Goal: Task Accomplishment & Management: Use online tool/utility

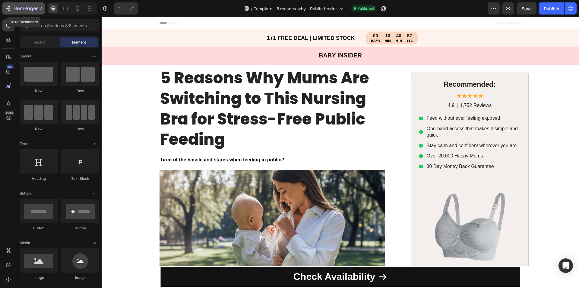
click at [20, 4] on button "7" at bounding box center [23, 8] width 43 height 12
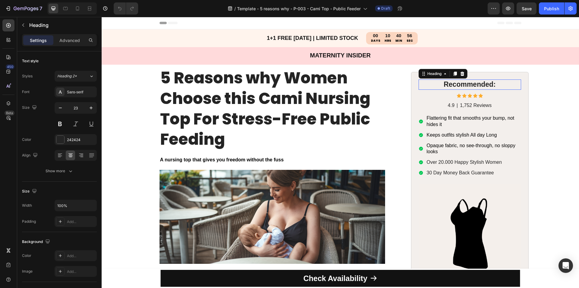
click at [419, 81] on h2 "Recommended:" at bounding box center [470, 84] width 103 height 10
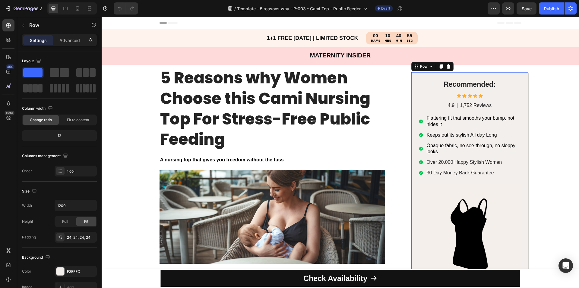
click at [414, 86] on div "Recommended: Heading Icon Icon Icon Icon Icon Icon List 4.9 Text Block | Text B…" at bounding box center [470, 197] width 118 height 250
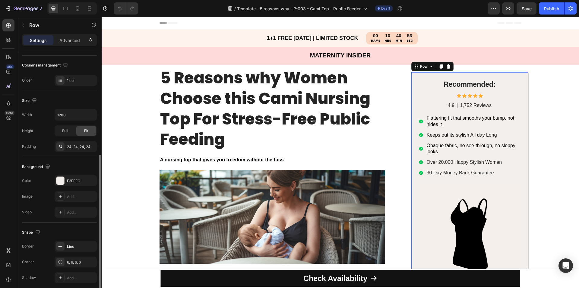
scroll to position [115, 0]
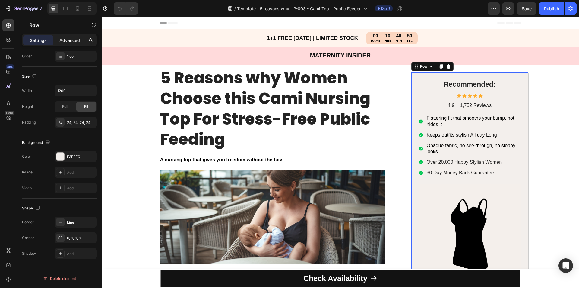
click at [68, 37] on p "Advanced" at bounding box center [69, 40] width 21 height 6
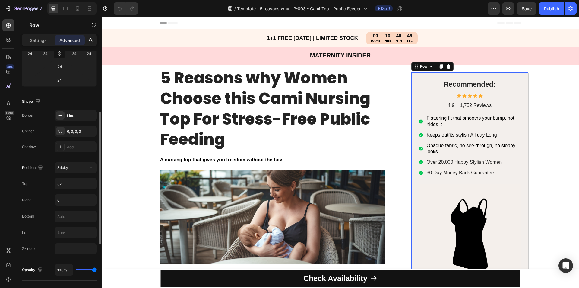
scroll to position [145, 0]
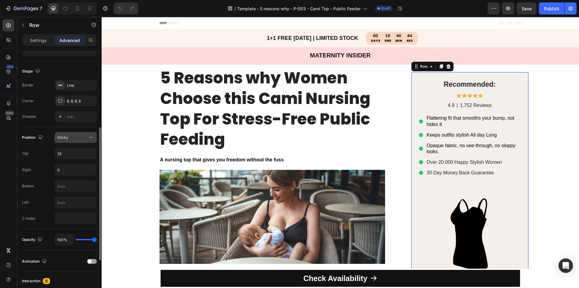
click at [79, 135] on div "Sticky" at bounding box center [72, 137] width 31 height 5
click at [511, 6] on icon "button" at bounding box center [508, 8] width 6 height 6
click at [509, 10] on icon "button" at bounding box center [508, 8] width 6 height 6
click at [69, 155] on input "32" at bounding box center [76, 153] width 42 height 11
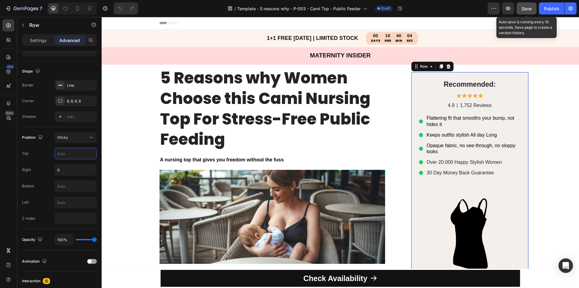
click at [527, 9] on span "Save" at bounding box center [527, 8] width 10 height 5
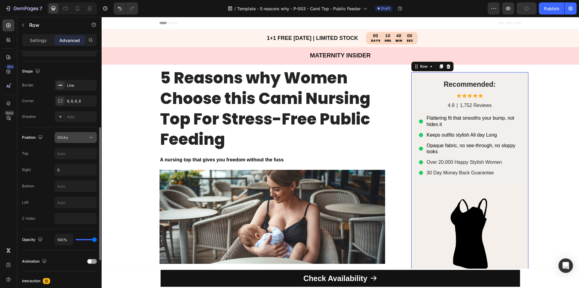
click at [83, 135] on div "Sticky" at bounding box center [72, 137] width 31 height 5
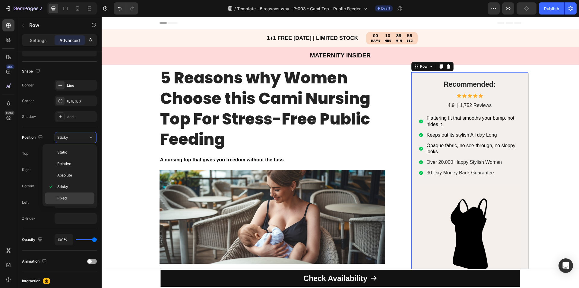
click at [66, 199] on span "Fixed" at bounding box center [61, 197] width 9 height 5
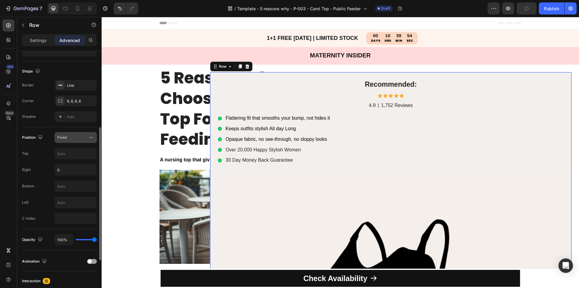
click at [73, 139] on div "Fixed" at bounding box center [72, 137] width 31 height 5
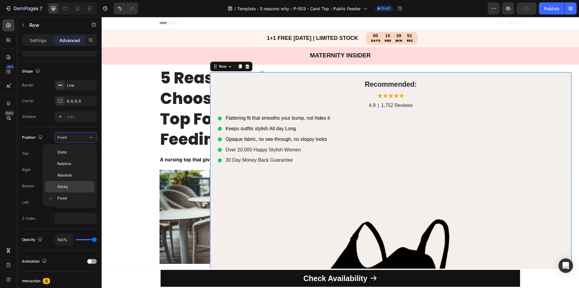
click at [65, 183] on div "Sticky" at bounding box center [69, 186] width 49 height 11
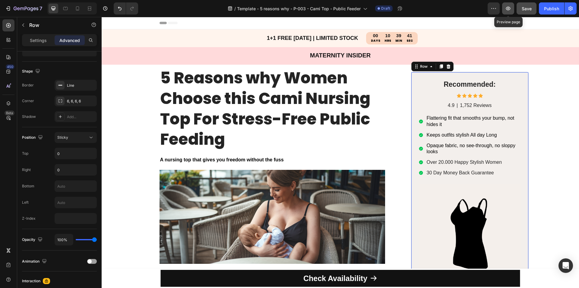
click at [510, 10] on icon "button" at bounding box center [508, 9] width 5 height 4
click at [507, 9] on icon "button" at bounding box center [508, 9] width 5 height 4
click at [68, 153] on input "0" at bounding box center [76, 153] width 42 height 11
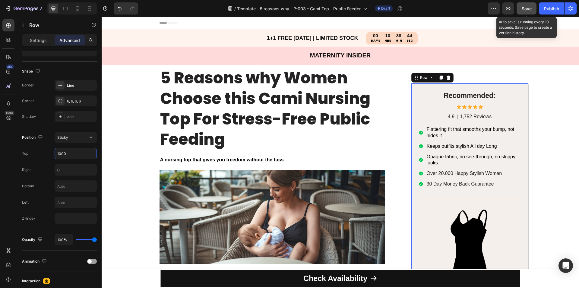
type input "1000"
click at [526, 10] on span "Save" at bounding box center [527, 8] width 10 height 5
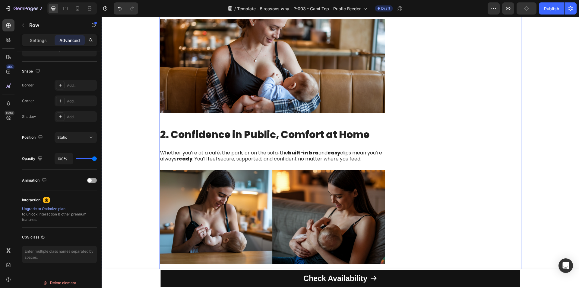
scroll to position [362, 0]
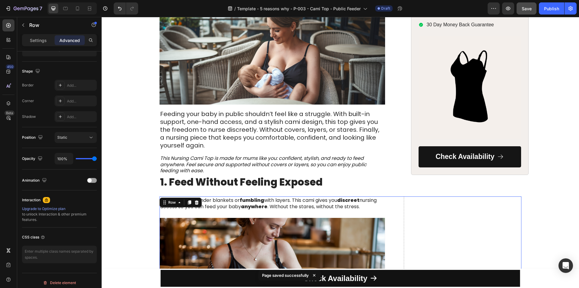
scroll to position [148, 0]
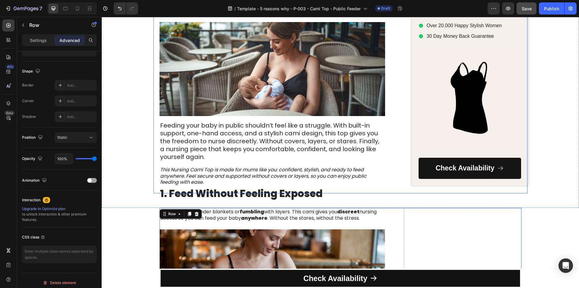
click at [398, 186] on div "5 Reasons why Women Choose this Cami Nursing Top For Stress-Free Public Feeding…" at bounding box center [341, 55] width 374 height 276
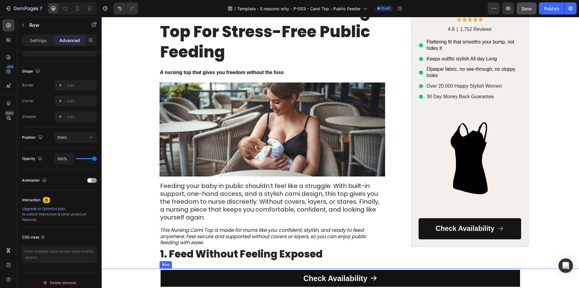
scroll to position [0, 0]
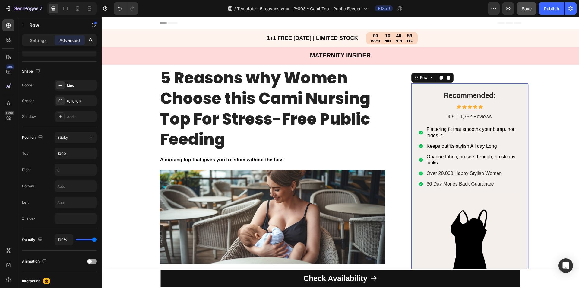
click at [424, 87] on div "Recommended: Heading Icon Icon Icon Icon Icon Icon List 4.9 Text Block | Text B…" at bounding box center [470, 208] width 118 height 250
click at [440, 79] on icon at bounding box center [441, 77] width 3 height 4
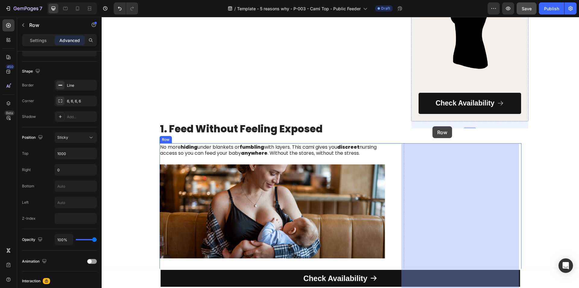
scroll to position [540, 0]
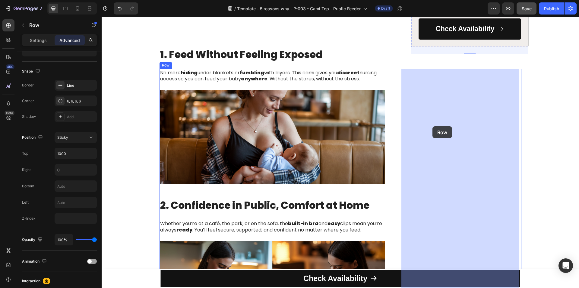
drag, startPoint x: 423, startPoint y: 32, endPoint x: 433, endPoint y: 126, distance: 94.3
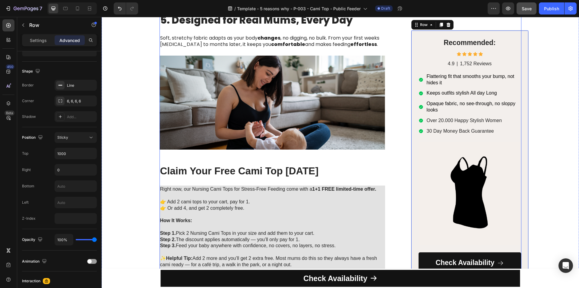
scroll to position [963, 0]
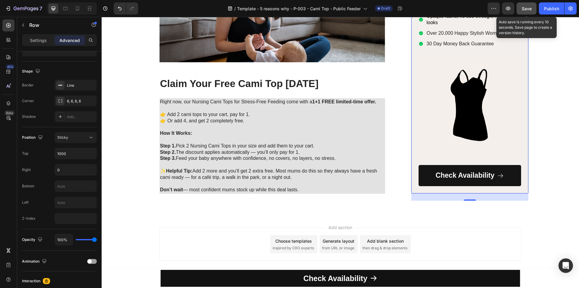
drag, startPoint x: 523, startPoint y: 10, endPoint x: 397, endPoint y: 80, distance: 144.1
click at [523, 10] on span "Save" at bounding box center [527, 8] width 10 height 5
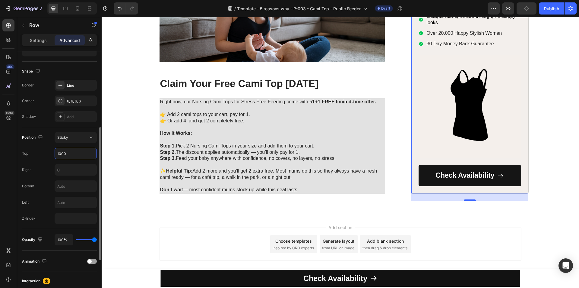
click at [71, 149] on input "1000" at bounding box center [76, 153] width 42 height 11
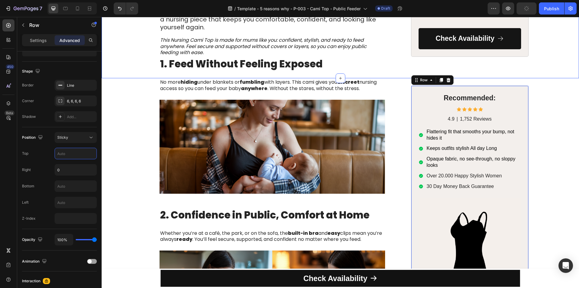
scroll to position [208, 0]
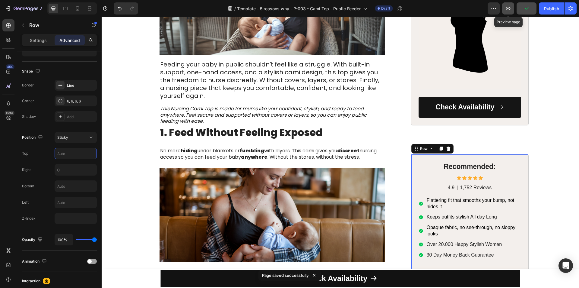
click at [508, 7] on icon "button" at bounding box center [508, 8] width 6 height 6
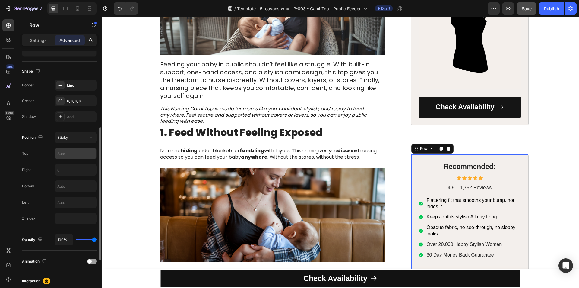
click at [66, 157] on input "text" at bounding box center [76, 153] width 42 height 11
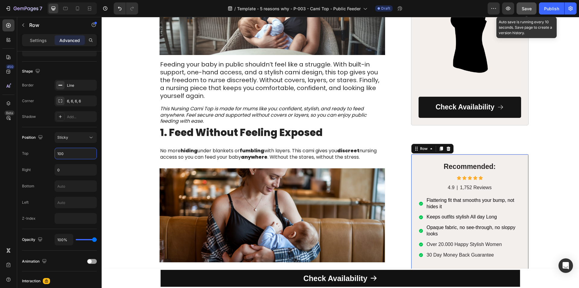
type input "100"
click at [527, 10] on span "Save" at bounding box center [527, 8] width 10 height 5
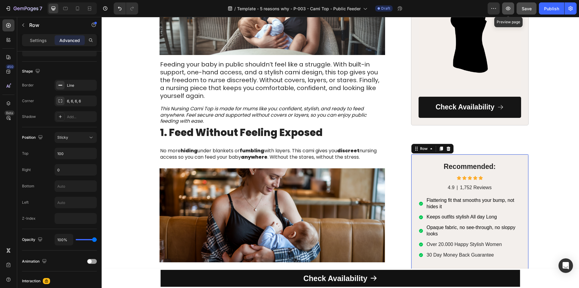
click at [508, 5] on button "button" at bounding box center [508, 8] width 12 height 12
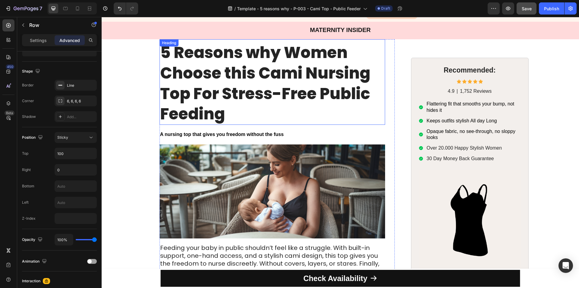
scroll to position [0, 0]
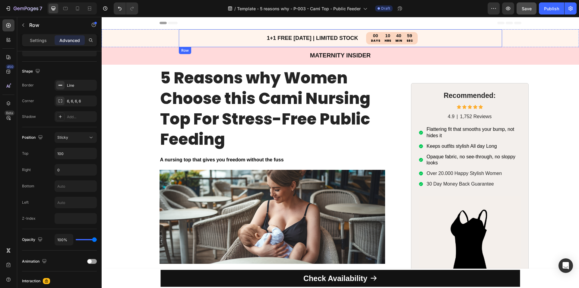
click at [430, 40] on div "1+1 FREE TODAY | LIMITED STOCK Heading BUY 1, GET 1 FREE Limited Stock Heading …" at bounding box center [340, 38] width 323 height 18
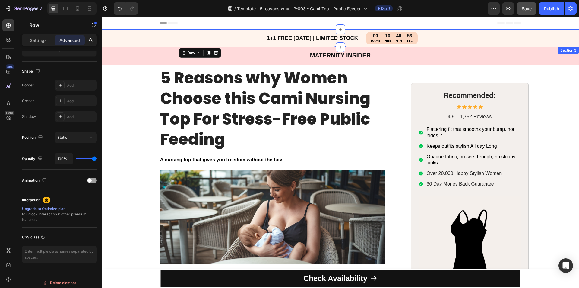
click at [145, 38] on div "1+1 FREE TODAY | LIMITED STOCK Heading BUY 1, GET 1 FREE Limited Stock Heading …" at bounding box center [341, 38] width 478 height 18
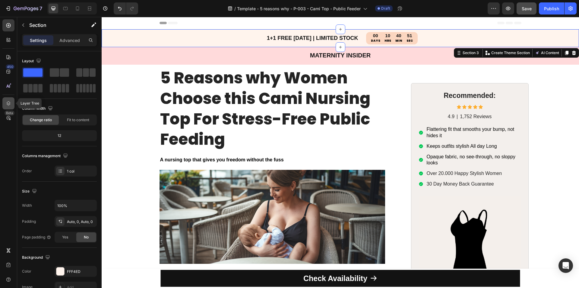
click at [6, 104] on icon at bounding box center [8, 103] width 6 height 6
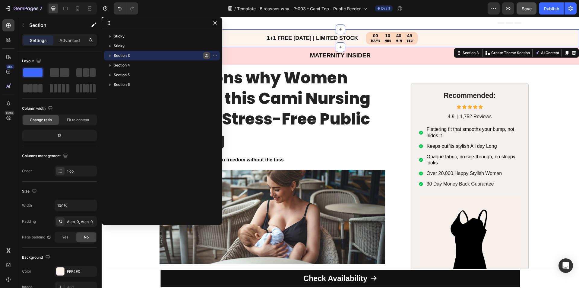
click at [206, 54] on icon "button" at bounding box center [206, 55] width 5 height 5
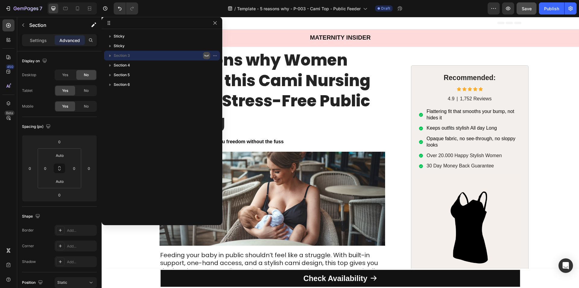
click at [206, 54] on icon "button" at bounding box center [206, 55] width 5 height 5
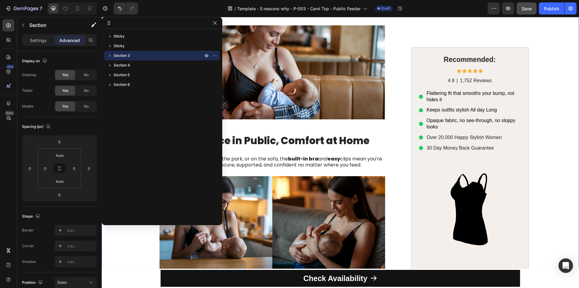
scroll to position [362, 0]
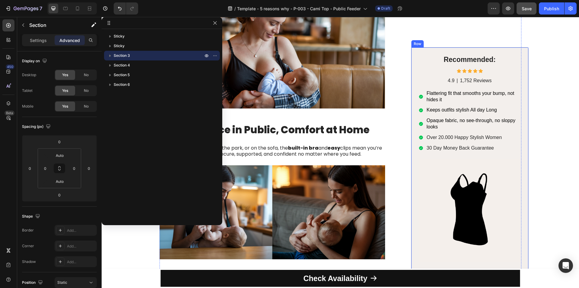
click at [414, 55] on div "Recommended: Heading Icon Icon Icon Icon Icon Icon List 4.9 Text Block | Text B…" at bounding box center [470, 172] width 118 height 250
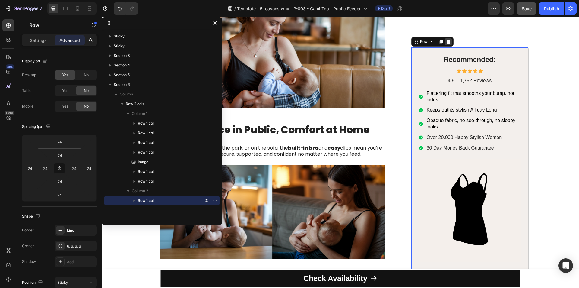
click at [447, 40] on icon at bounding box center [449, 42] width 4 height 4
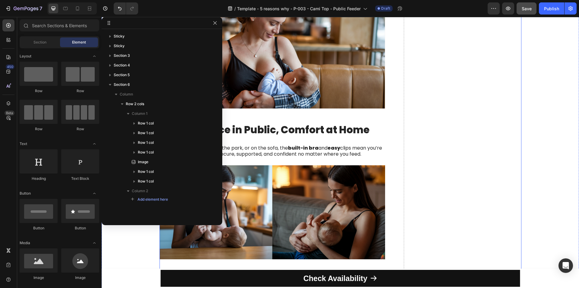
scroll to position [121, 0]
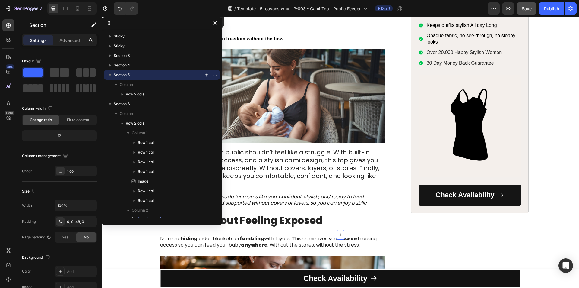
click at [544, 100] on div "5 Reasons why Women Choose this Cami Nursing Top For Stress-Free Public Feeding…" at bounding box center [341, 82] width 478 height 276
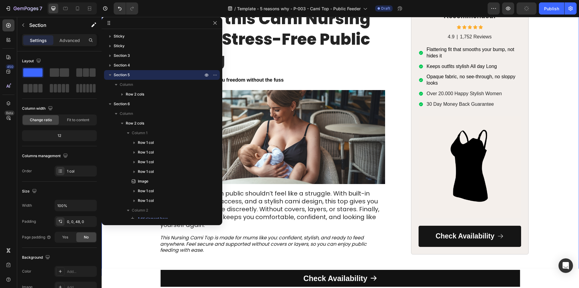
scroll to position [0, 0]
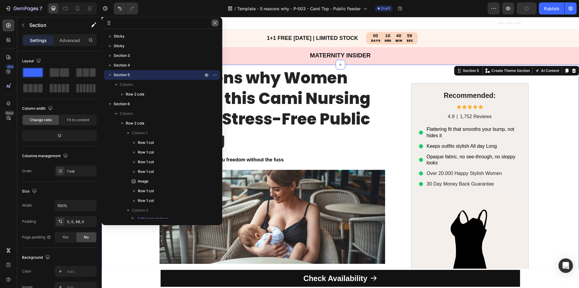
click at [214, 25] on button "button" at bounding box center [215, 22] width 7 height 7
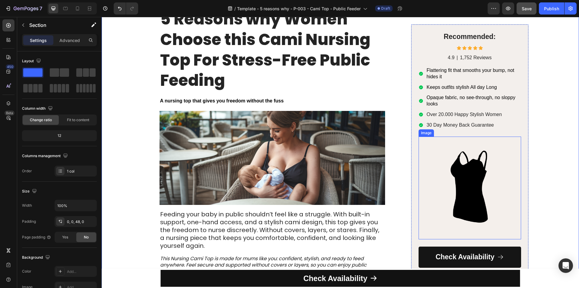
scroll to position [181, 0]
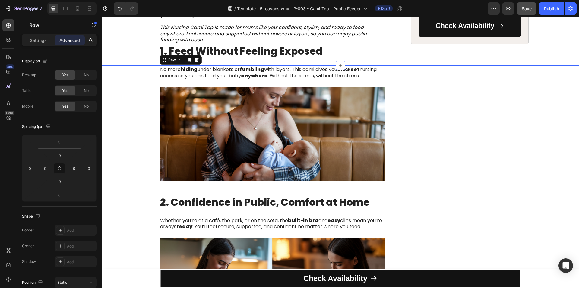
scroll to position [211, 0]
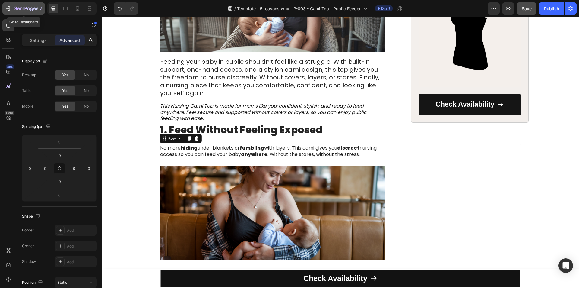
click at [7, 6] on icon "button" at bounding box center [8, 8] width 6 height 6
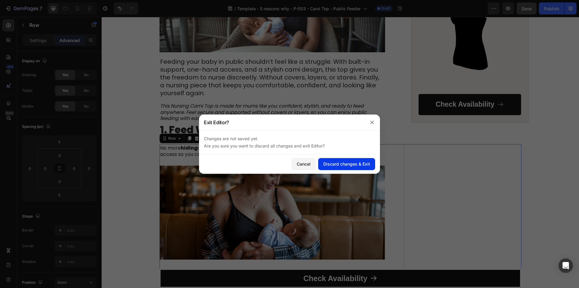
click at [332, 164] on div "Discard changes & Exit" at bounding box center [346, 164] width 47 height 6
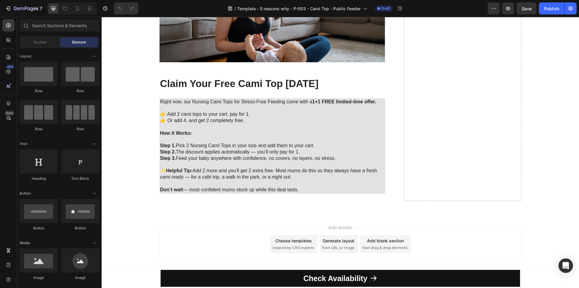
scroll to position [1023, 0]
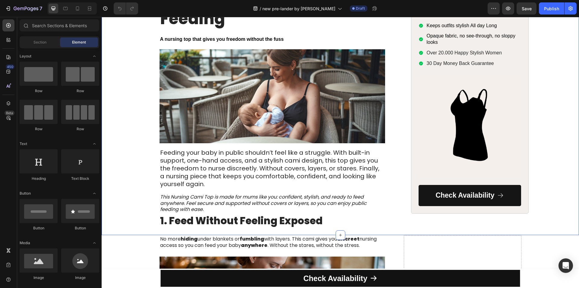
scroll to position [121, 0]
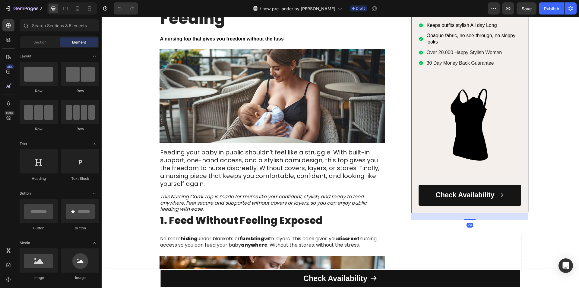
click at [411, 107] on div "Recommended: Heading Icon Icon Icon Icon Icon Icon List 4.9 Text Block | Text B…" at bounding box center [470, 87] width 118 height 250
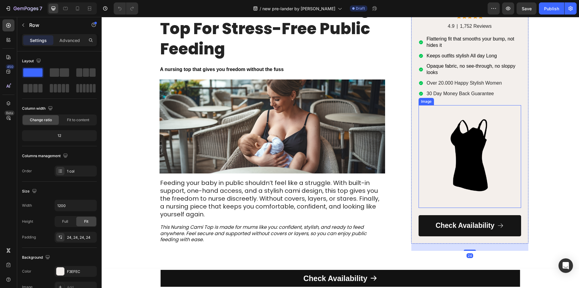
scroll to position [0, 0]
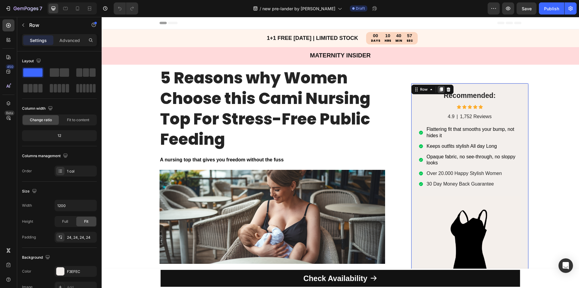
click at [439, 87] on icon at bounding box center [441, 89] width 5 height 5
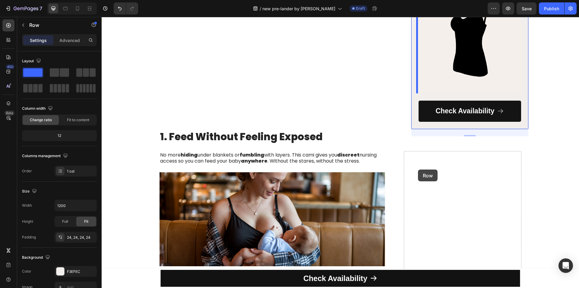
scroll to position [540, 0]
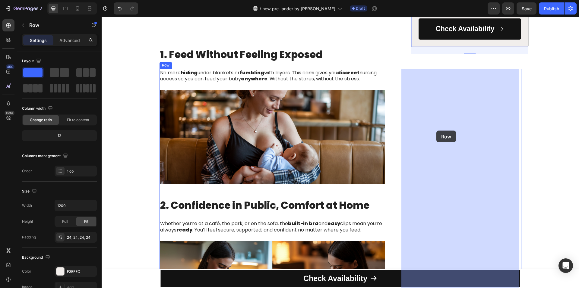
drag, startPoint x: 421, startPoint y: 35, endPoint x: 437, endPoint y: 130, distance: 96.5
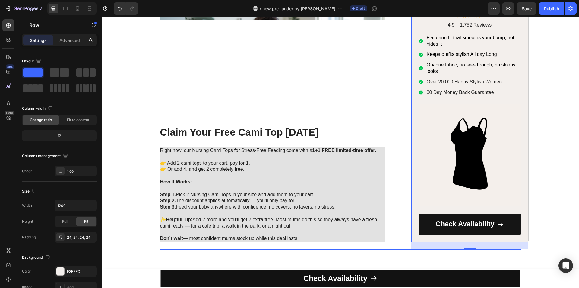
scroll to position [902, 0]
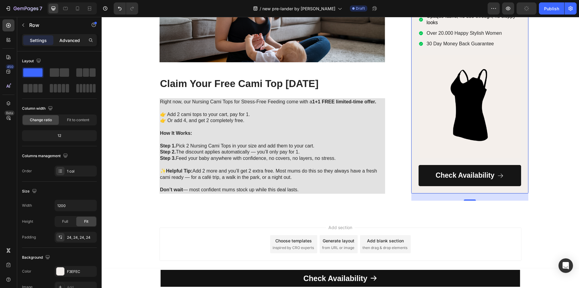
click at [73, 40] on p "Advanced" at bounding box center [69, 40] width 21 height 6
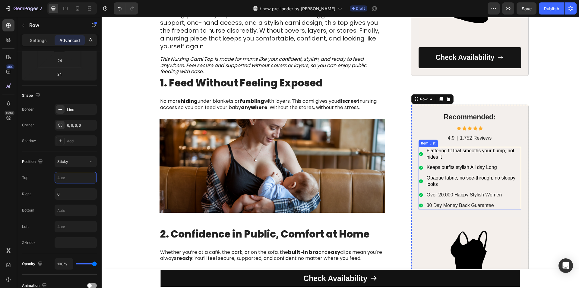
scroll to position [208, 0]
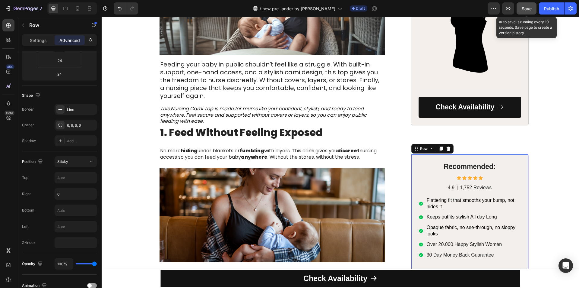
click at [527, 10] on span "Save" at bounding box center [527, 8] width 10 height 5
click at [507, 8] on icon "button" at bounding box center [508, 9] width 5 height 4
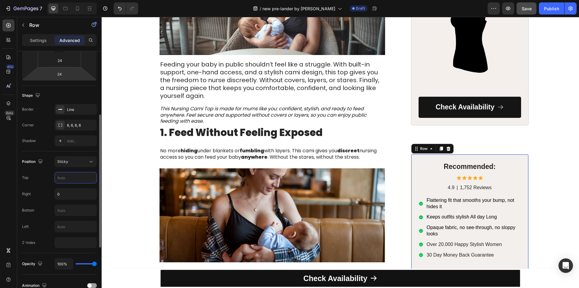
click at [69, 176] on input "text" at bounding box center [76, 177] width 42 height 11
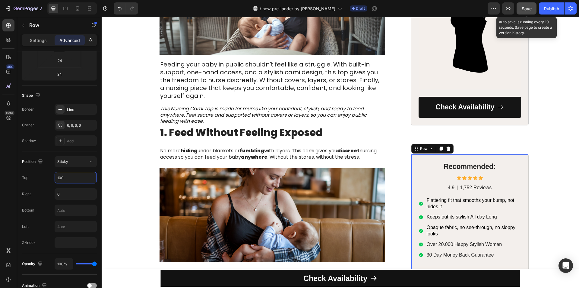
type input "100"
click at [529, 7] on span "Save" at bounding box center [527, 8] width 10 height 5
click at [511, 5] on icon "button" at bounding box center [508, 8] width 6 height 6
